Goal: Transaction & Acquisition: Subscribe to service/newsletter

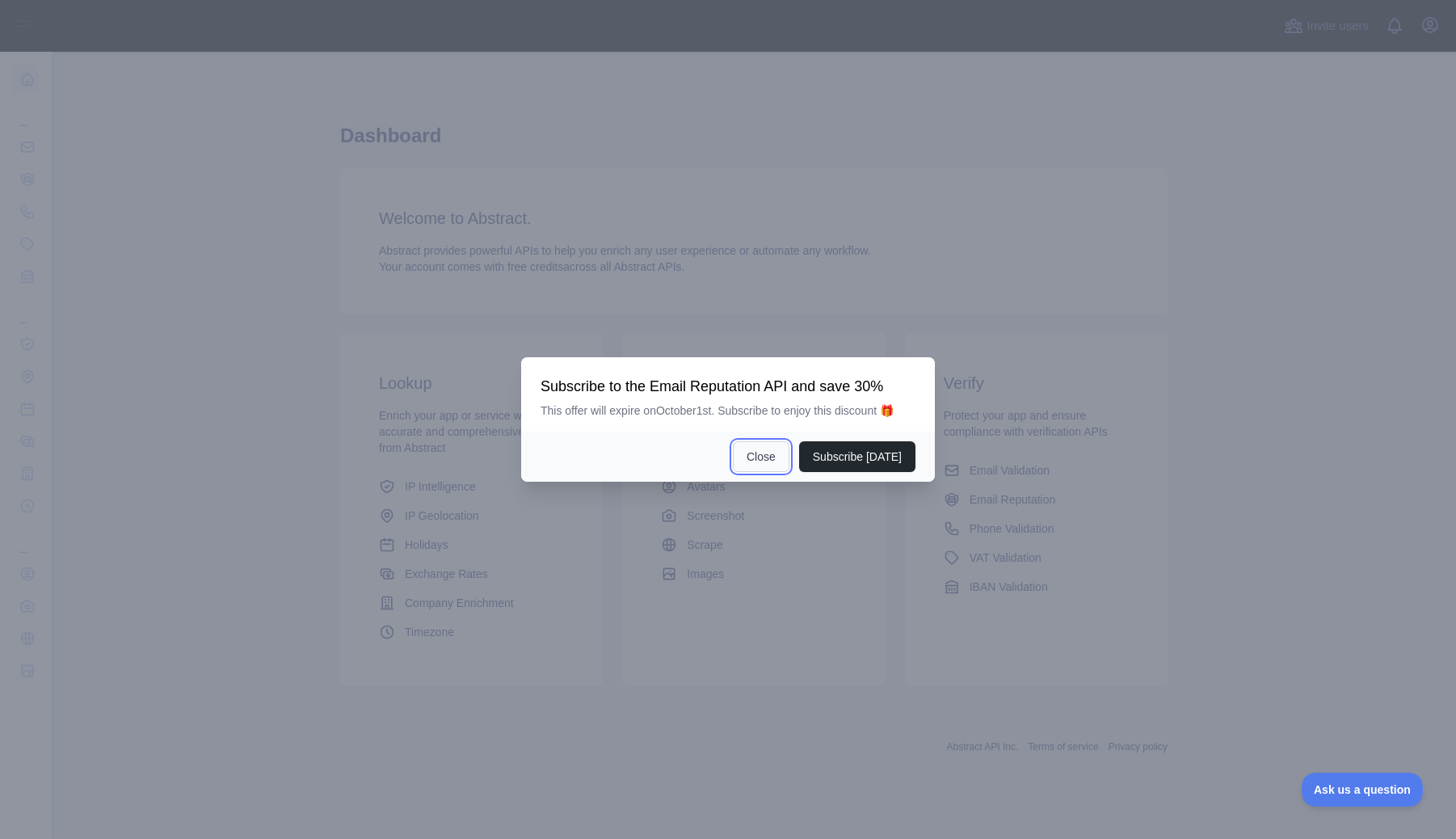
click at [755, 462] on button "Close" at bounding box center [761, 456] width 57 height 31
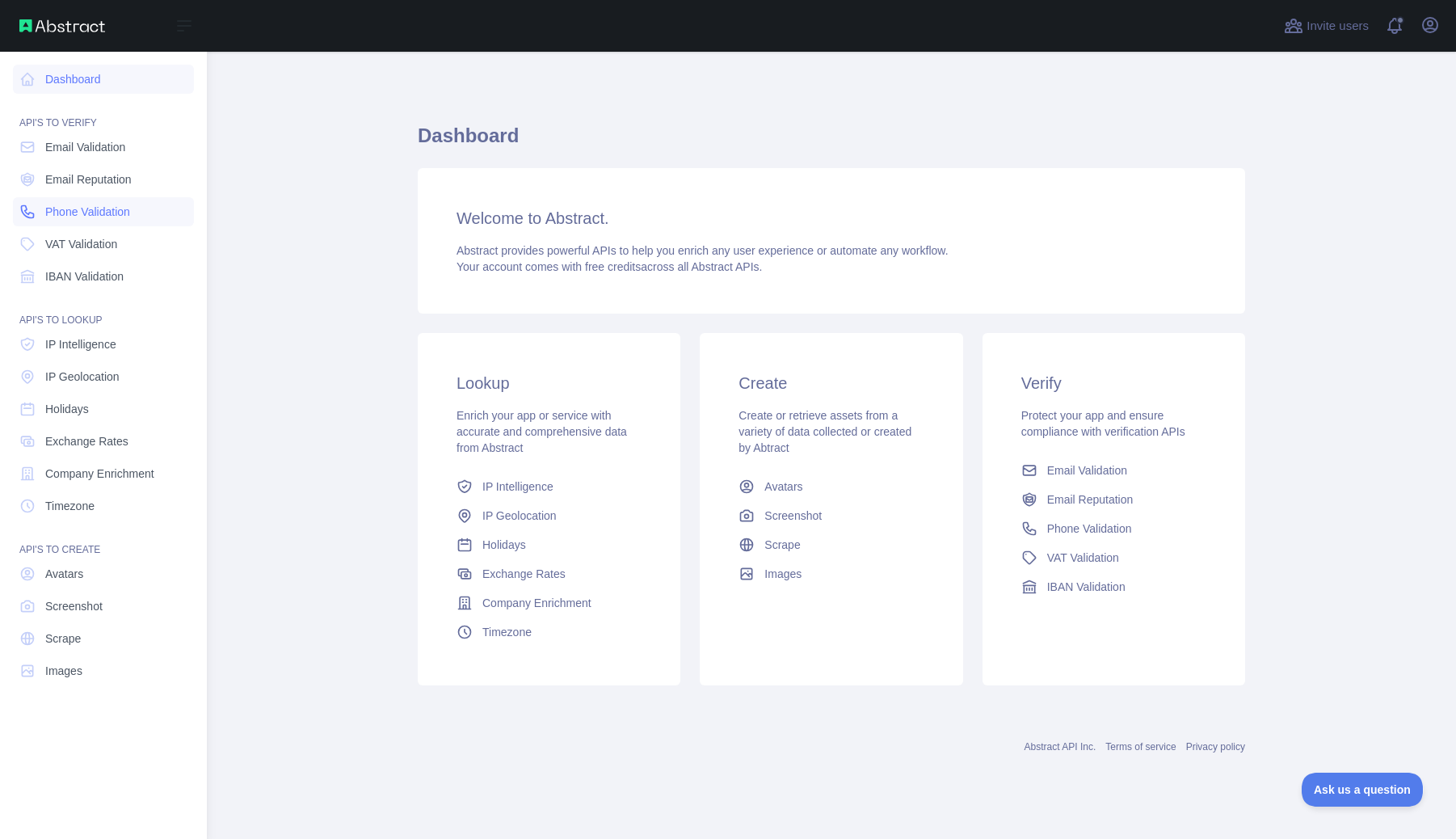
click at [124, 214] on span "Phone Validation" at bounding box center [87, 212] width 85 height 16
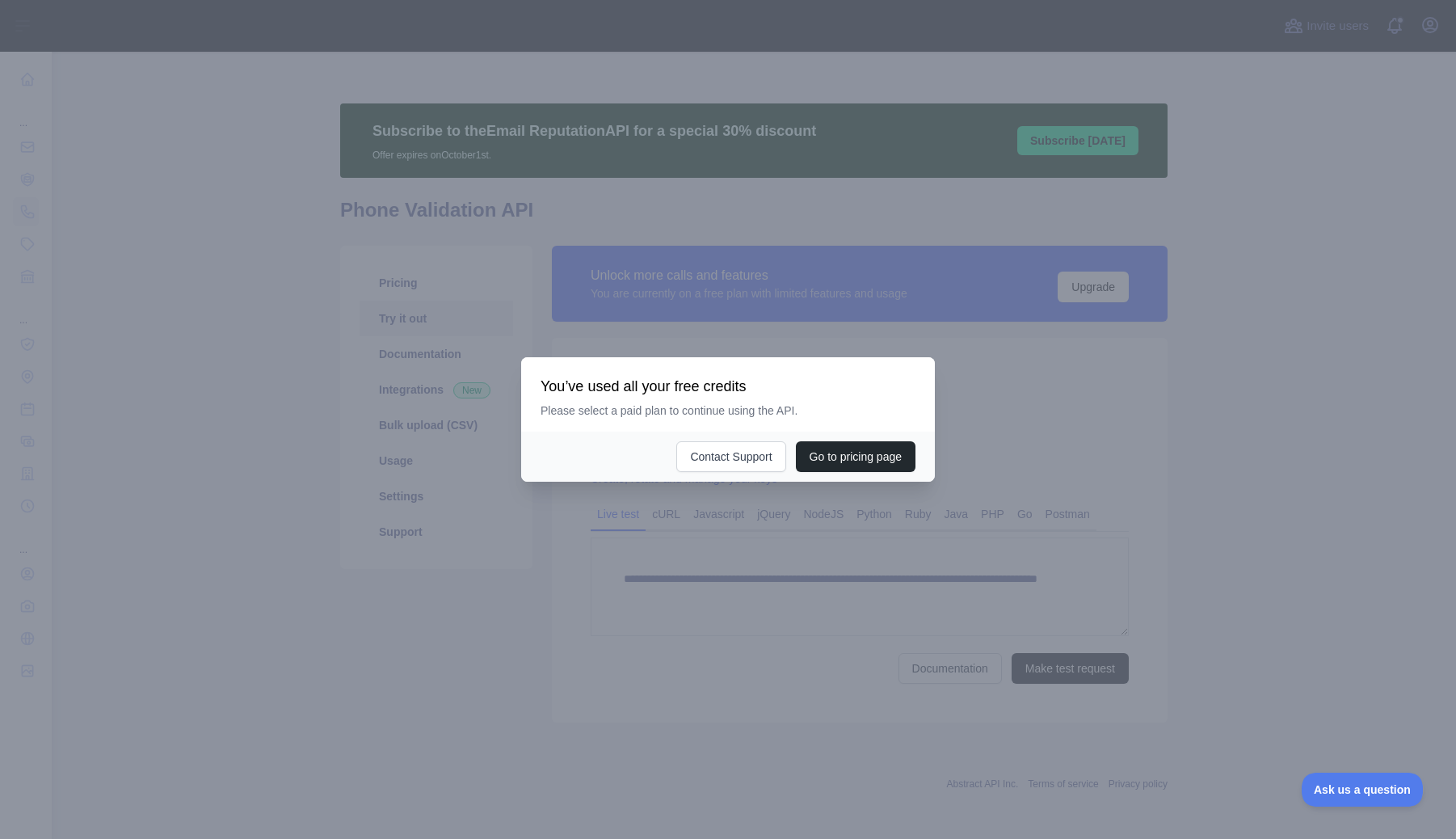
click at [774, 330] on div at bounding box center [728, 419] width 1456 height 839
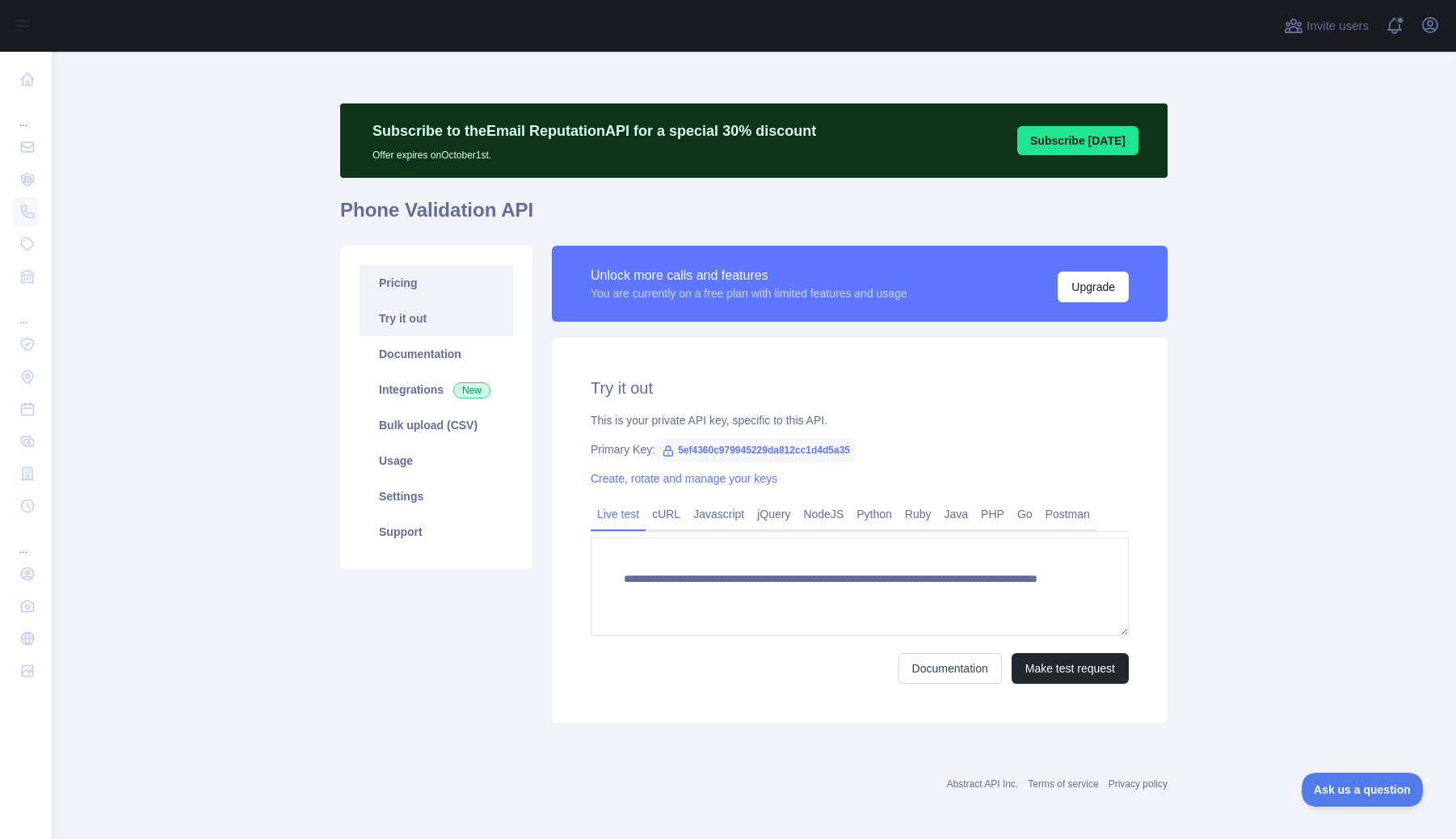
click at [398, 286] on link "Pricing" at bounding box center [437, 283] width 154 height 36
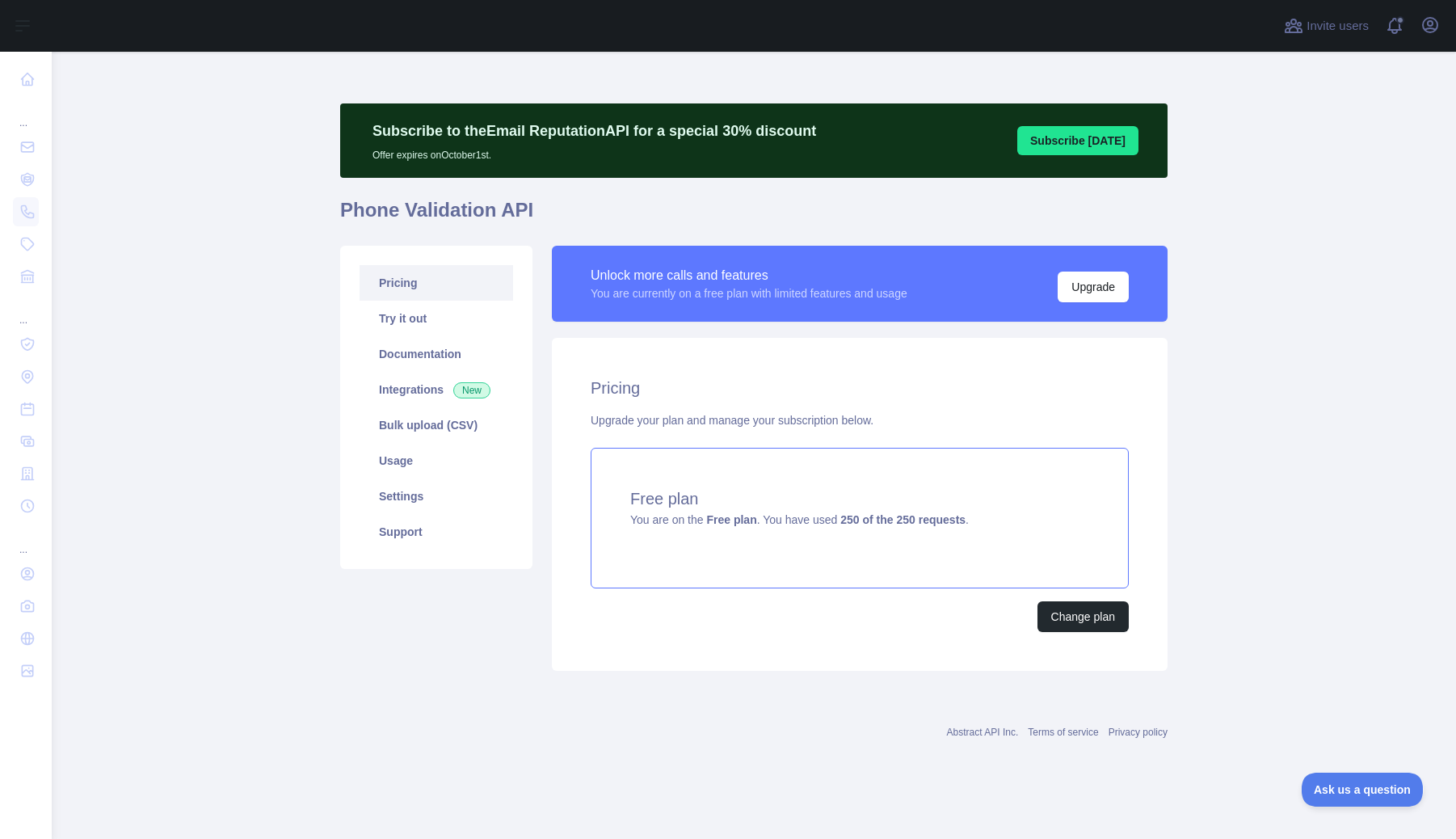
click at [882, 527] on div "Free plan You are on the Free plan . You have used 250 of the 250 requests ." at bounding box center [860, 518] width 538 height 141
